Goal: Information Seeking & Learning: Find specific fact

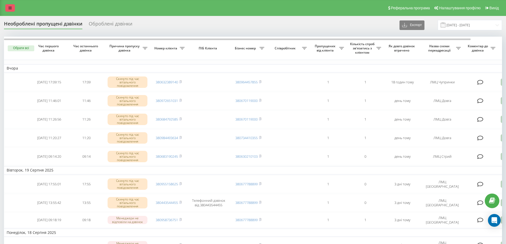
click at [8, 8] on link at bounding box center [10, 7] width 10 height 7
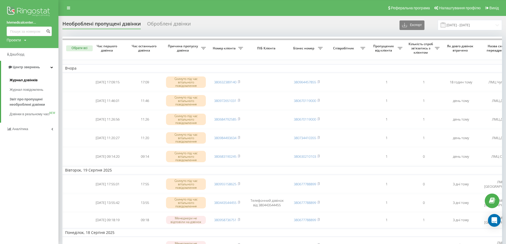
click at [27, 82] on span "Журнал дзвінків" at bounding box center [24, 80] width 28 height 5
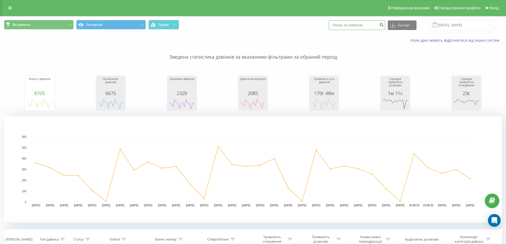
click at [355, 23] on input at bounding box center [357, 25] width 56 height 10
paste input "380672844867"
type input "380672844867"
click at [384, 26] on icon "submit" at bounding box center [381, 24] width 5 height 3
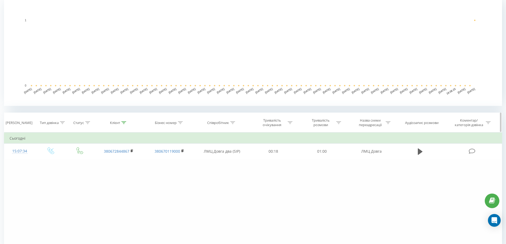
scroll to position [133, 0]
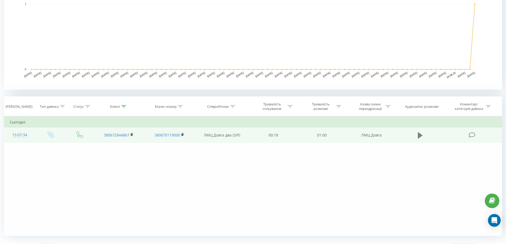
click at [421, 137] on icon at bounding box center [420, 135] width 5 height 7
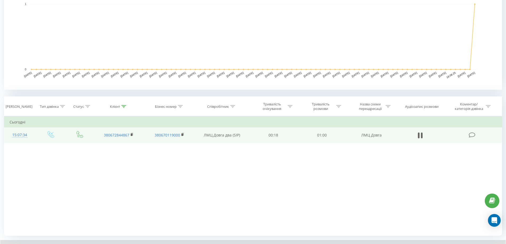
click at [424, 138] on td at bounding box center [420, 134] width 47 height 15
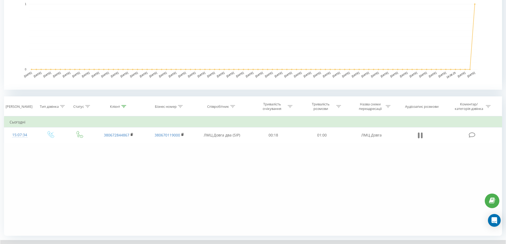
click at [422, 136] on icon at bounding box center [422, 135] width 2 height 6
click at [419, 135] on icon at bounding box center [420, 135] width 5 height 6
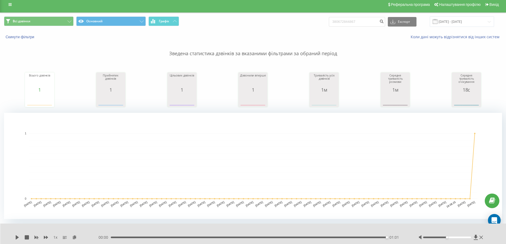
scroll to position [0, 0]
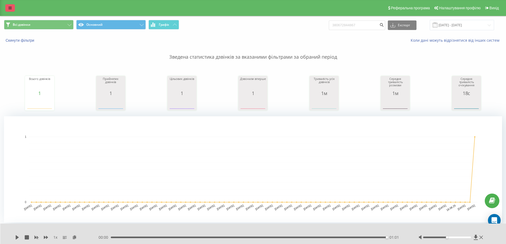
click at [8, 9] on icon at bounding box center [9, 8] width 3 height 4
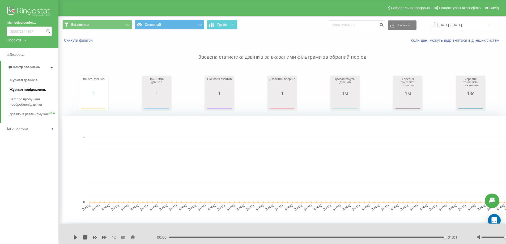
click at [34, 89] on span "Журнал повідомлень" at bounding box center [28, 89] width 36 height 5
click at [29, 81] on span "Журнал дзвінків" at bounding box center [24, 80] width 28 height 5
